Goal: Find specific page/section: Find specific page/section

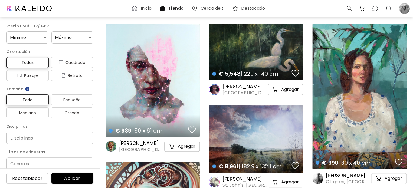
click at [142, 7] on h6 "Inicio" at bounding box center [145, 8] width 11 height 4
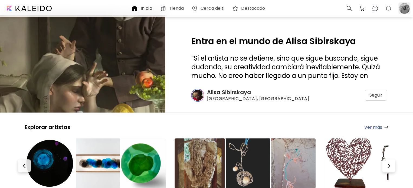
click at [405, 9] on div at bounding box center [404, 8] width 12 height 12
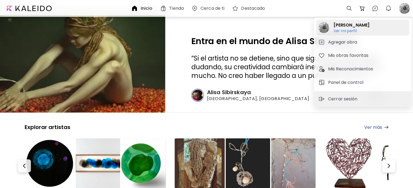
click at [345, 30] on h6 "Ver mi perfil" at bounding box center [351, 30] width 36 height 5
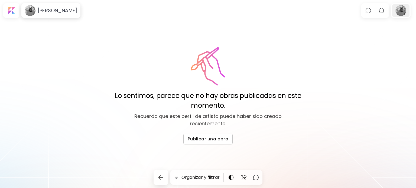
click at [402, 12] on div at bounding box center [400, 10] width 17 height 12
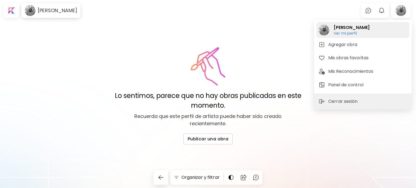
click at [353, 34] on h6 "Ver mi perfil" at bounding box center [351, 33] width 36 height 5
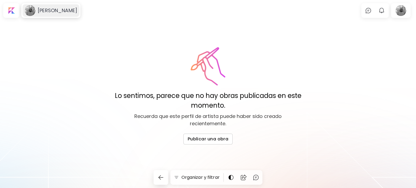
click at [61, 11] on h6 "[PERSON_NAME]" at bounding box center [58, 10] width 40 height 6
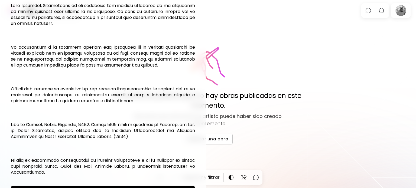
scroll to position [118, 0]
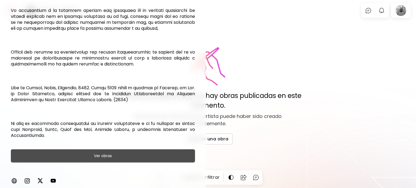
click at [108, 154] on h6 "Ver obras" at bounding box center [103, 156] width 18 height 6
